Goal: Task Accomplishment & Management: Find specific page/section

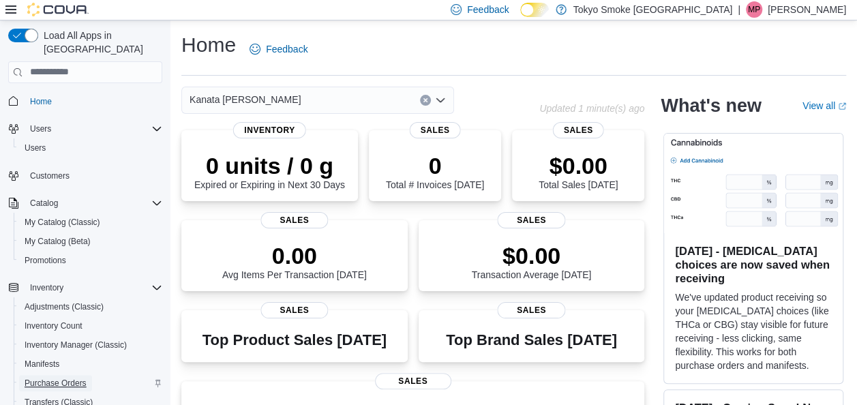
click at [70, 378] on span "Purchase Orders" at bounding box center [56, 383] width 62 height 11
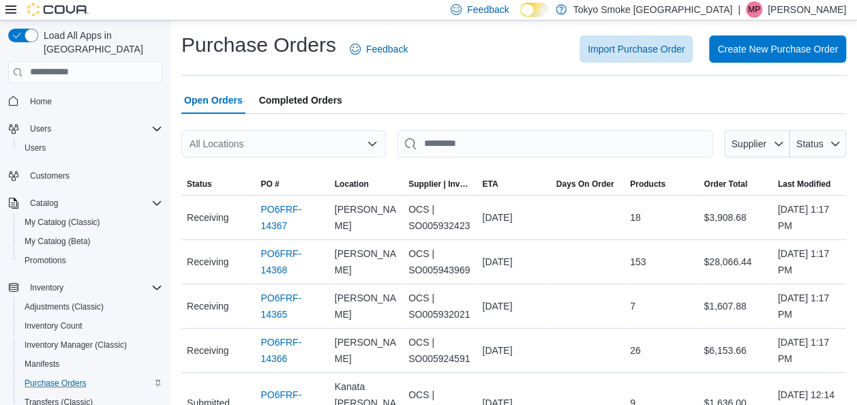
click at [375, 150] on div "All Locations" at bounding box center [283, 143] width 205 height 27
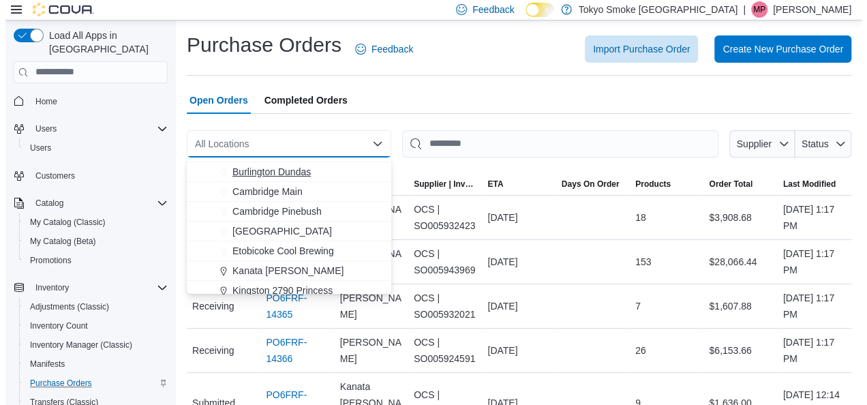
scroll to position [86, 0]
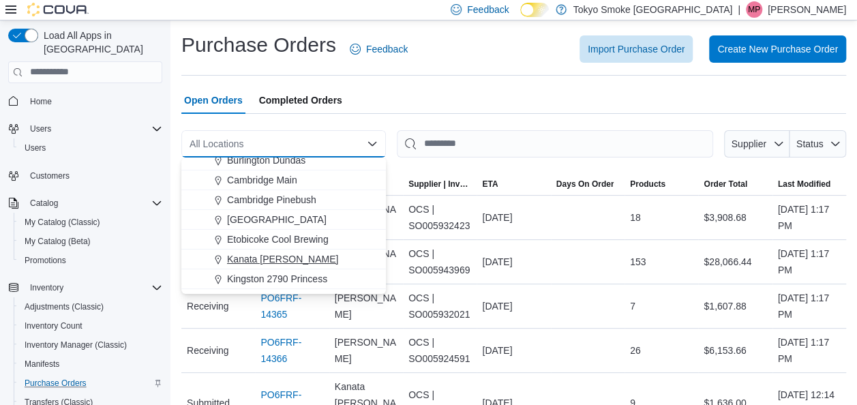
click at [293, 258] on span "Kanata [PERSON_NAME]" at bounding box center [282, 259] width 111 height 14
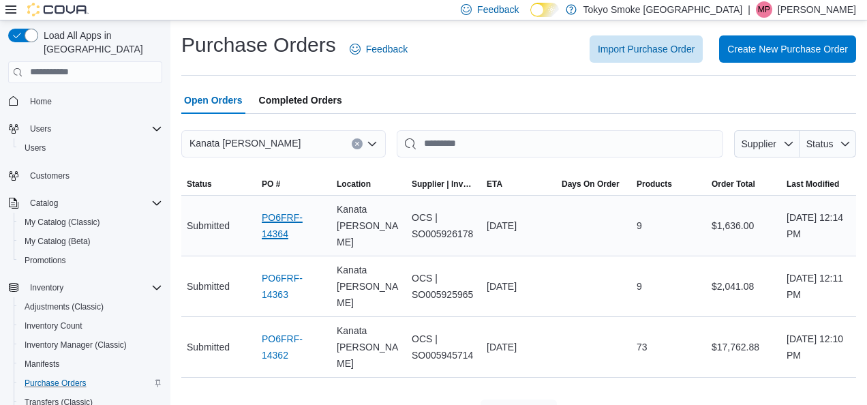
click at [278, 227] on link "PO6FRF-14364" at bounding box center [294, 225] width 64 height 33
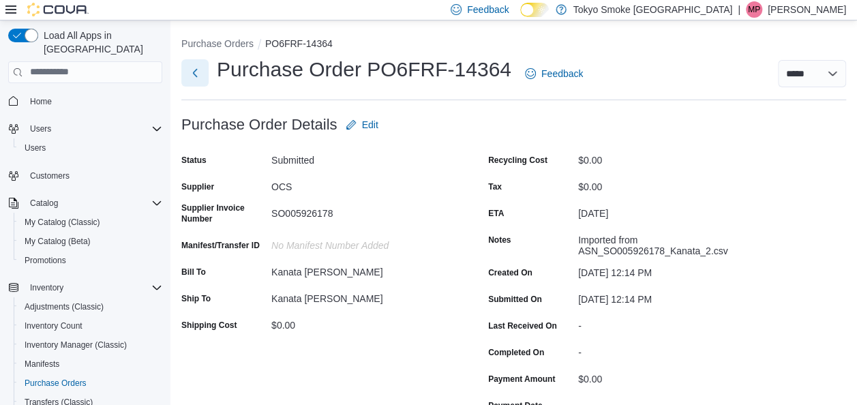
click at [200, 68] on button "Next" at bounding box center [194, 72] width 27 height 27
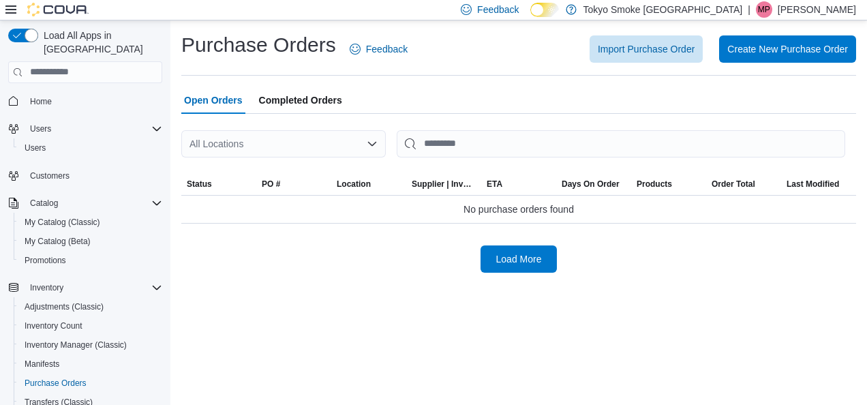
click at [376, 139] on icon "Open list of options" at bounding box center [372, 143] width 11 height 11
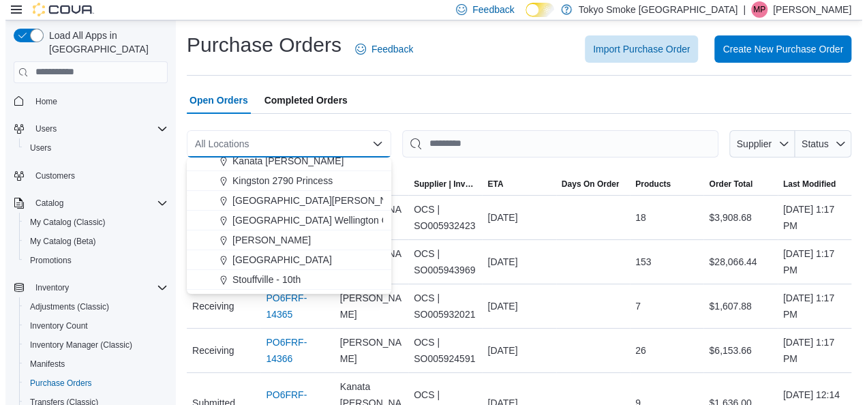
scroll to position [186, 0]
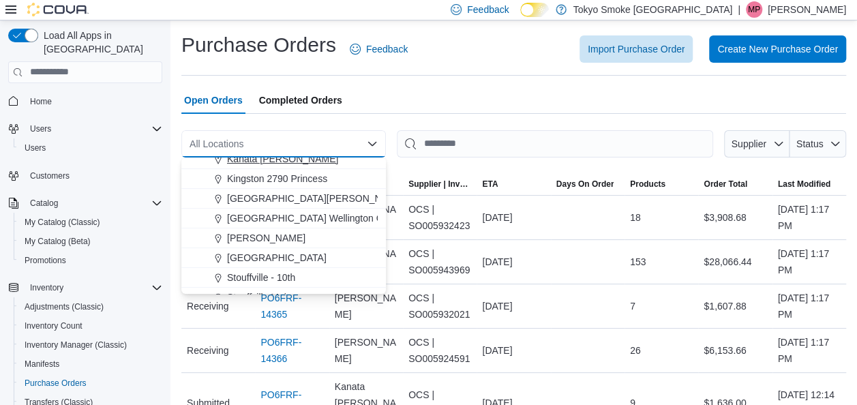
click at [292, 161] on span "Kanata [PERSON_NAME]" at bounding box center [282, 159] width 111 height 14
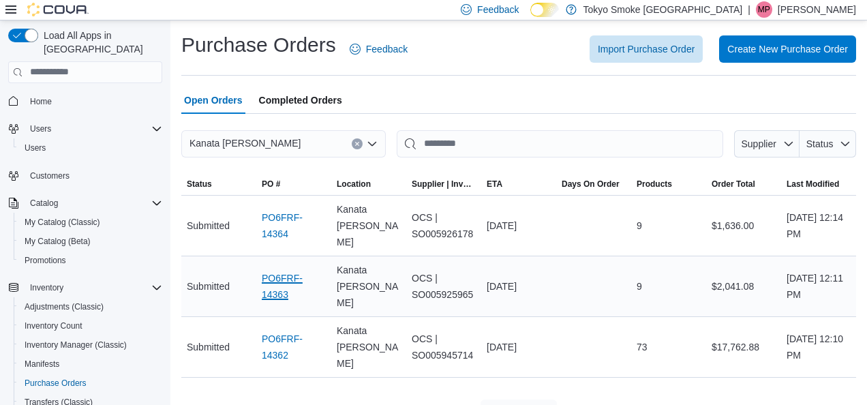
click at [288, 270] on link "PO6FRF-14363" at bounding box center [294, 286] width 64 height 33
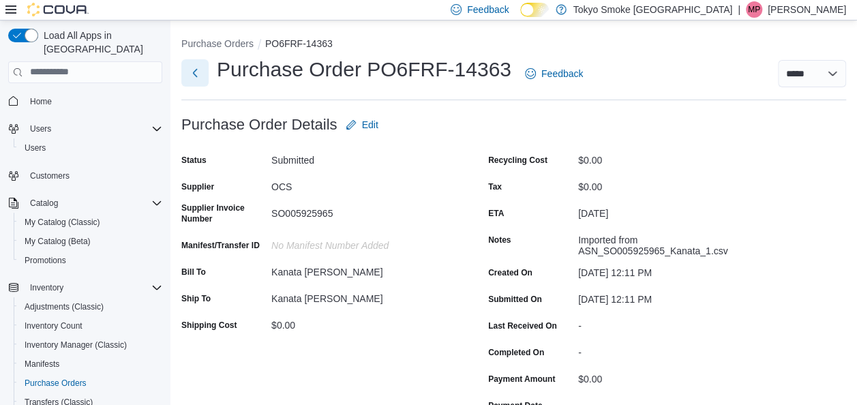
click at [199, 76] on button "Next" at bounding box center [194, 72] width 27 height 27
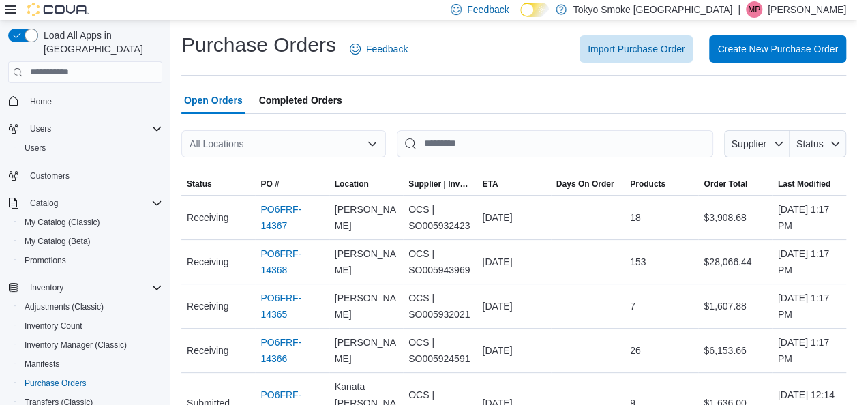
click at [371, 144] on icon "Open list of options" at bounding box center [372, 143] width 8 height 4
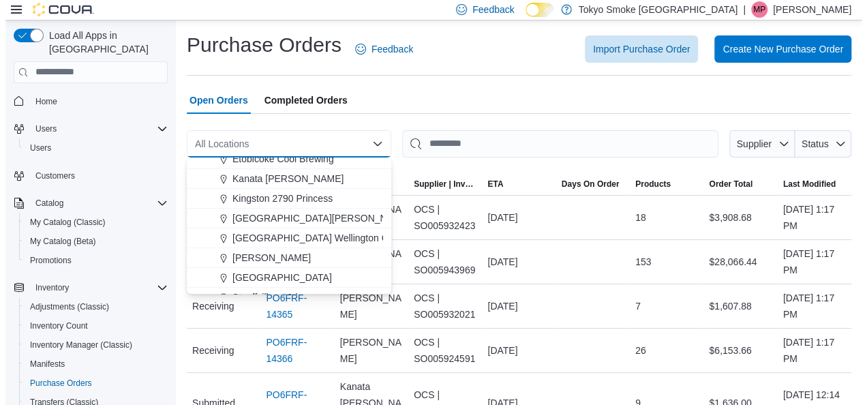
scroll to position [167, 0]
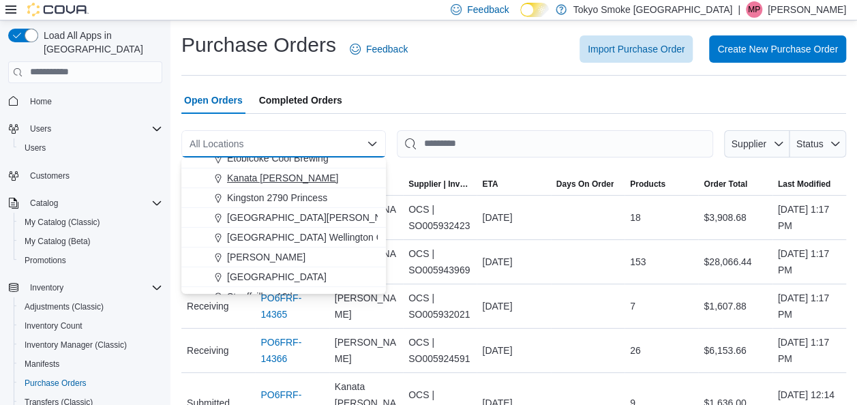
click at [281, 179] on span "Kanata [PERSON_NAME]" at bounding box center [282, 178] width 111 height 14
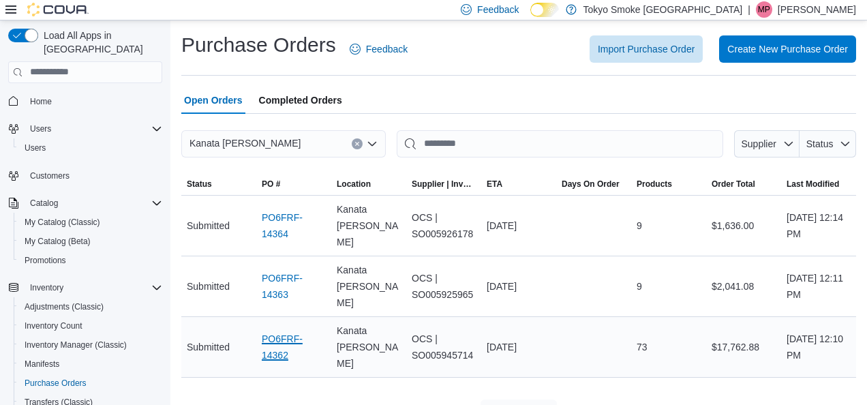
click at [282, 331] on link "PO6FRF-14362" at bounding box center [294, 347] width 64 height 33
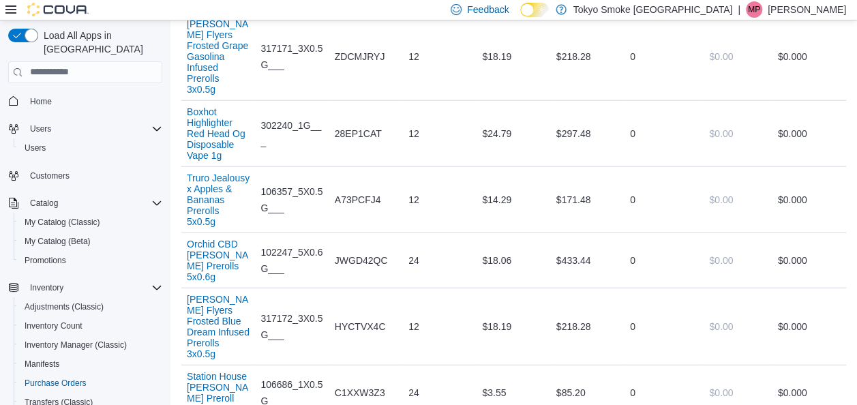
scroll to position [4245, 0]
click at [50, 96] on span "Home" at bounding box center [41, 101] width 22 height 11
